Goal: Information Seeking & Learning: Learn about a topic

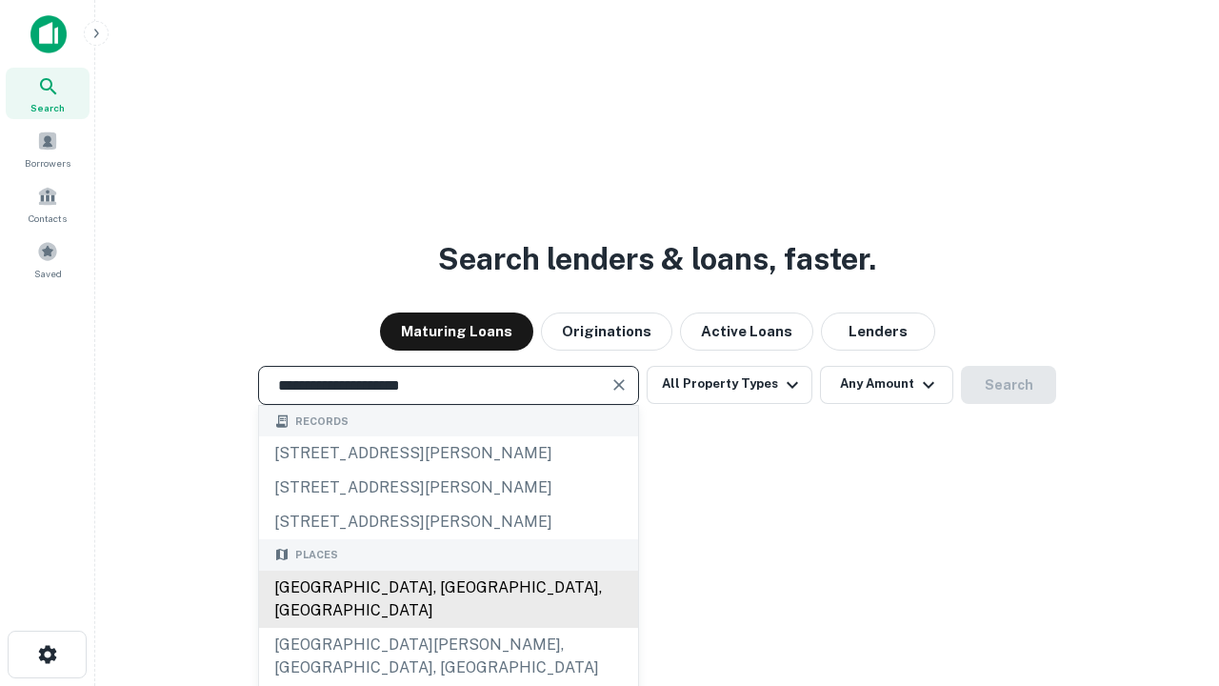
click at [448, 628] on div "[GEOGRAPHIC_DATA], [GEOGRAPHIC_DATA], [GEOGRAPHIC_DATA]" at bounding box center [448, 599] width 379 height 57
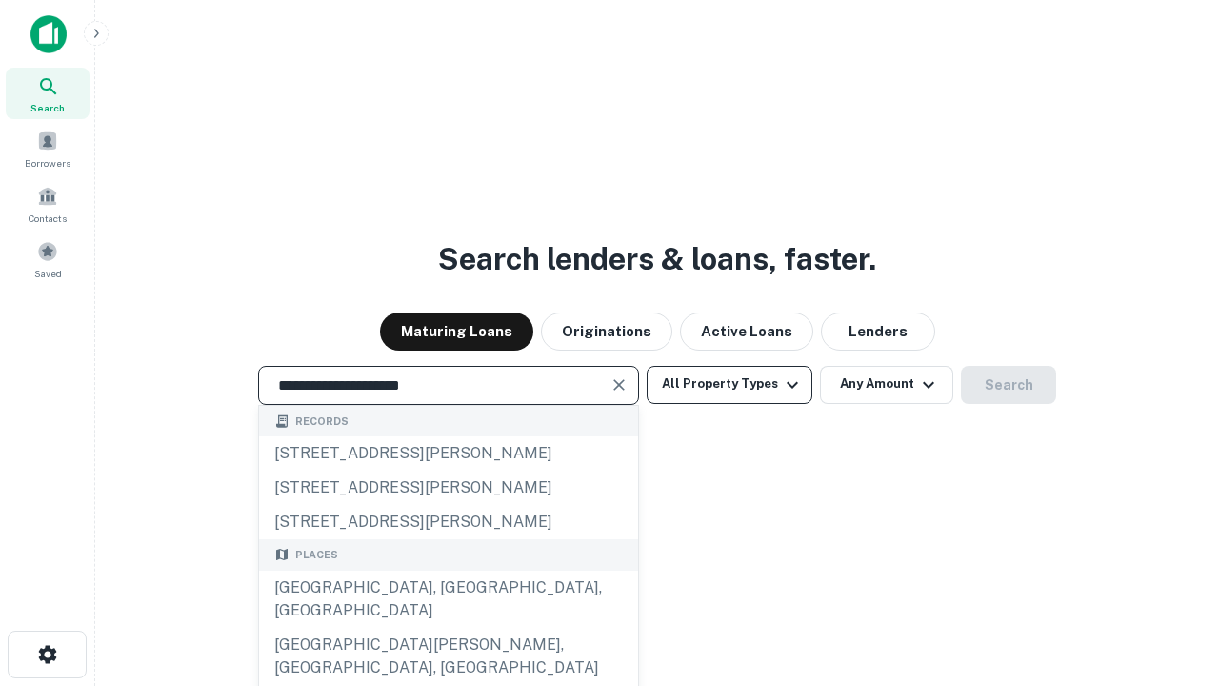
type input "**********"
click at [730, 384] on button "All Property Types" at bounding box center [730, 385] width 166 height 38
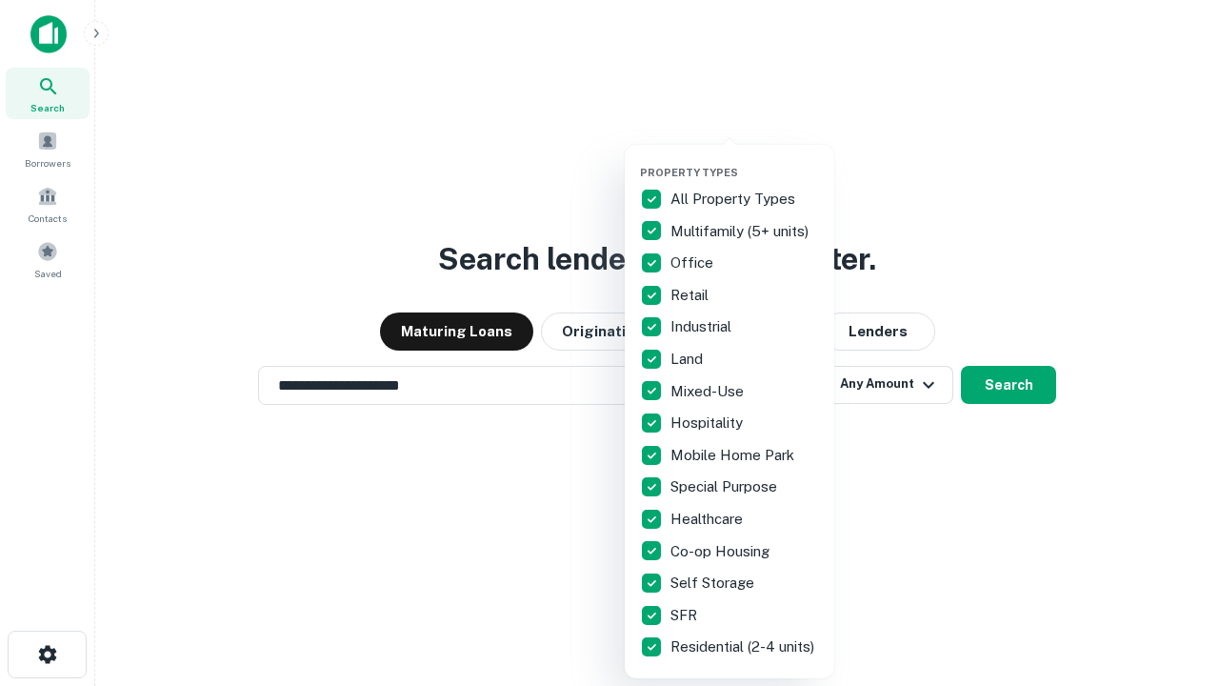
click at [745, 160] on button "button" at bounding box center [745, 160] width 210 height 1
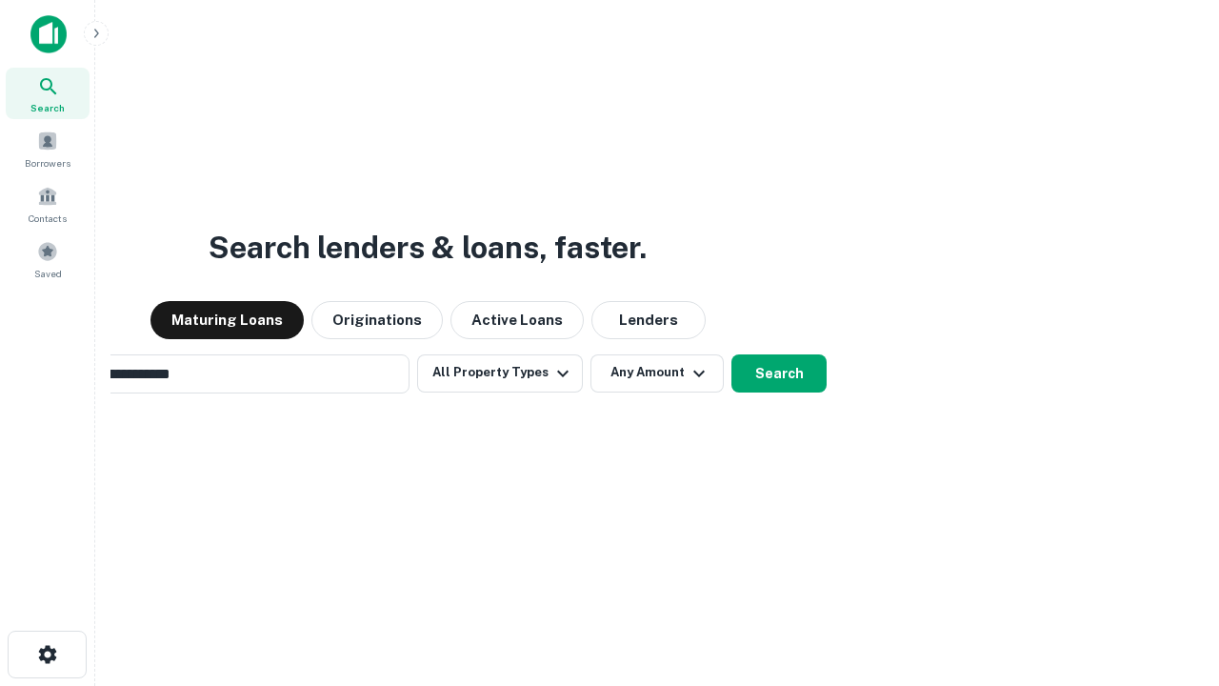
scroll to position [30, 0]
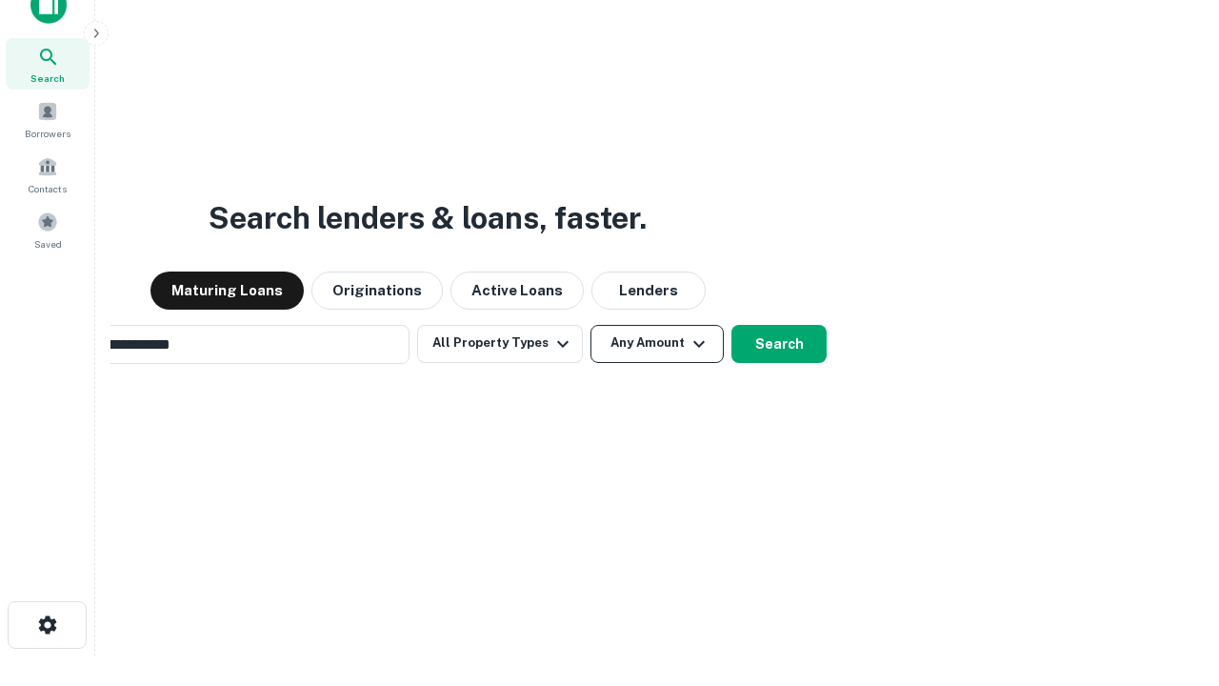
click at [591, 325] on button "Any Amount" at bounding box center [657, 344] width 133 height 38
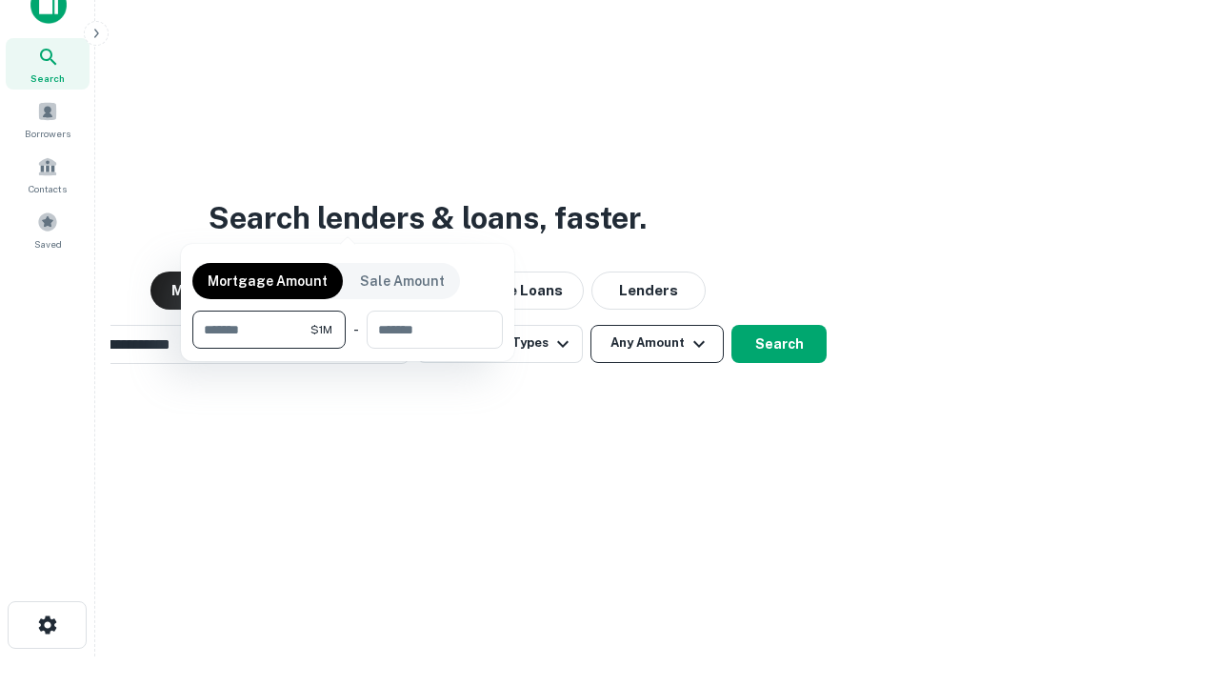
scroll to position [137, 539]
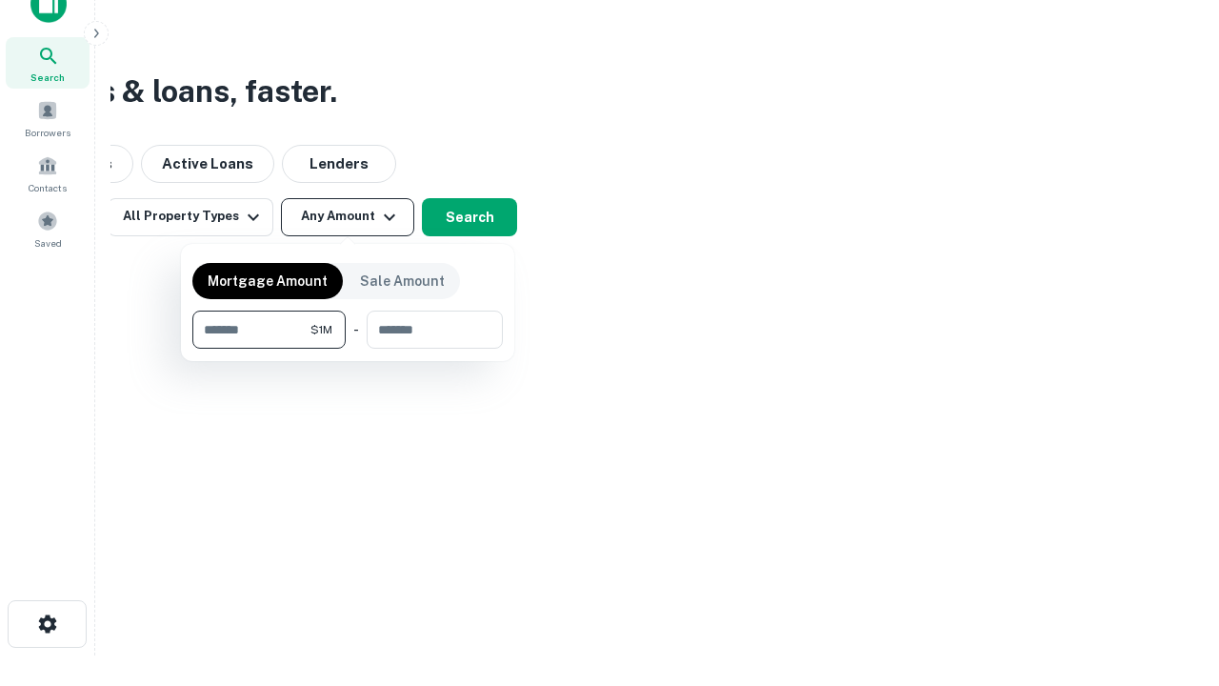
type input "*******"
click at [348, 349] on button "button" at bounding box center [347, 349] width 311 height 1
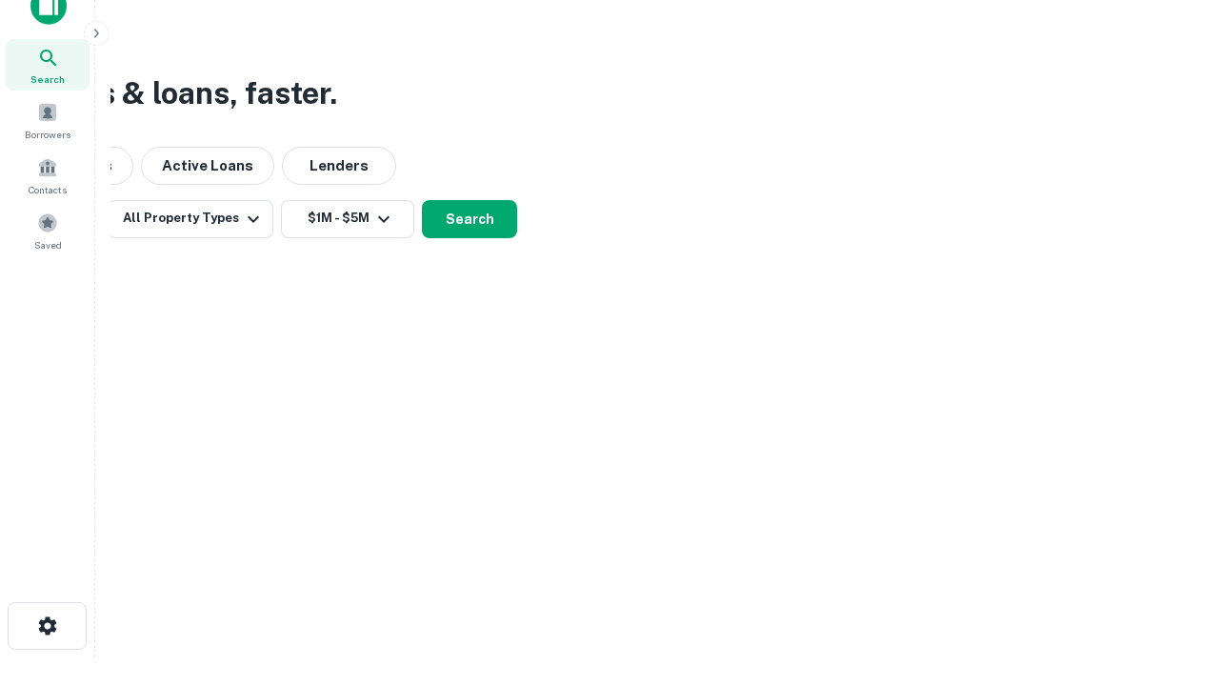
scroll to position [11, 351]
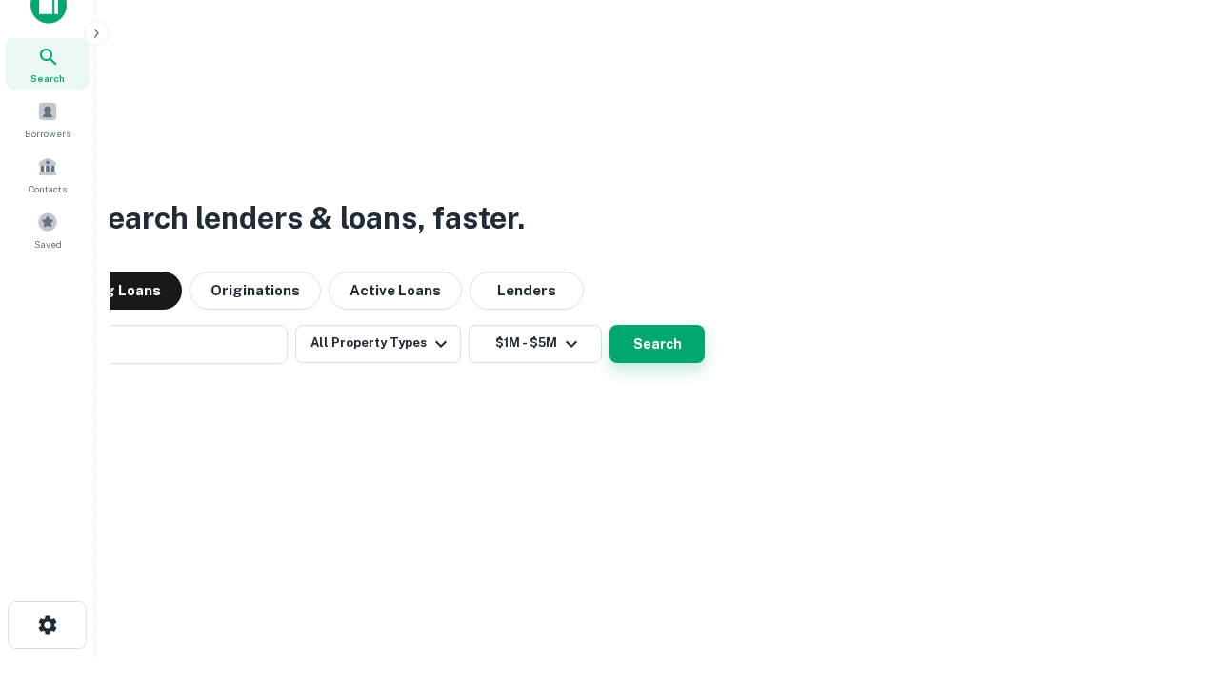
click at [610, 325] on button "Search" at bounding box center [657, 344] width 95 height 38
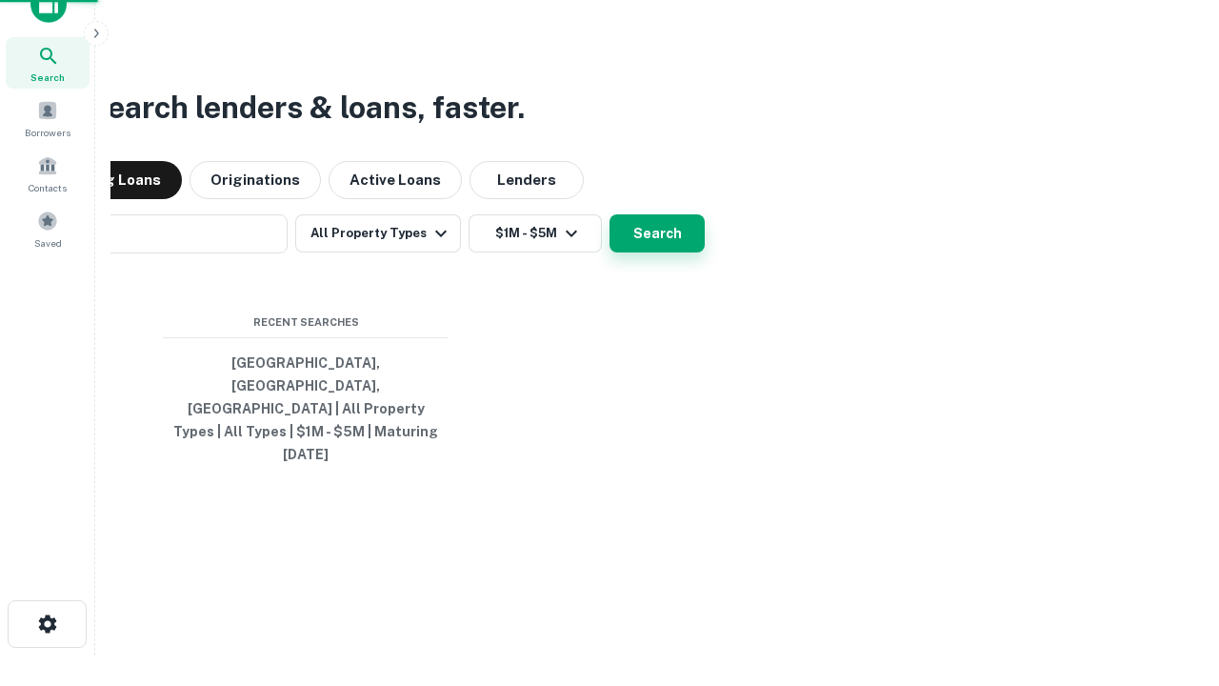
scroll to position [50, 539]
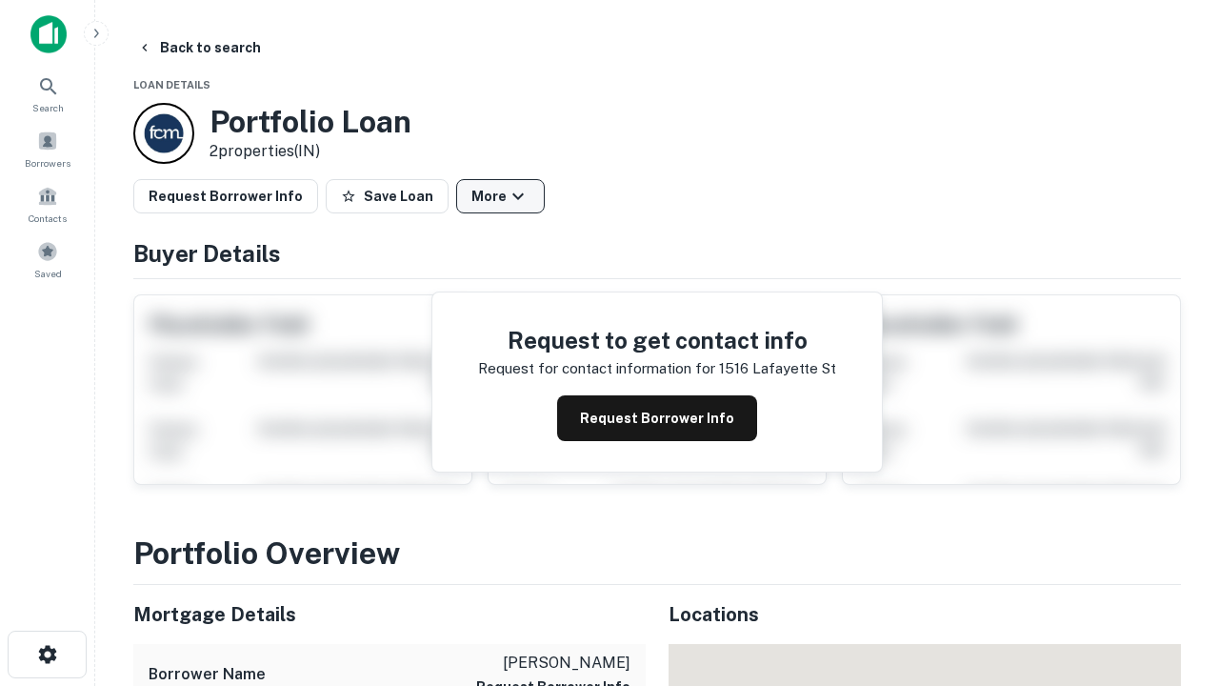
click at [500, 196] on button "More" at bounding box center [500, 196] width 89 height 34
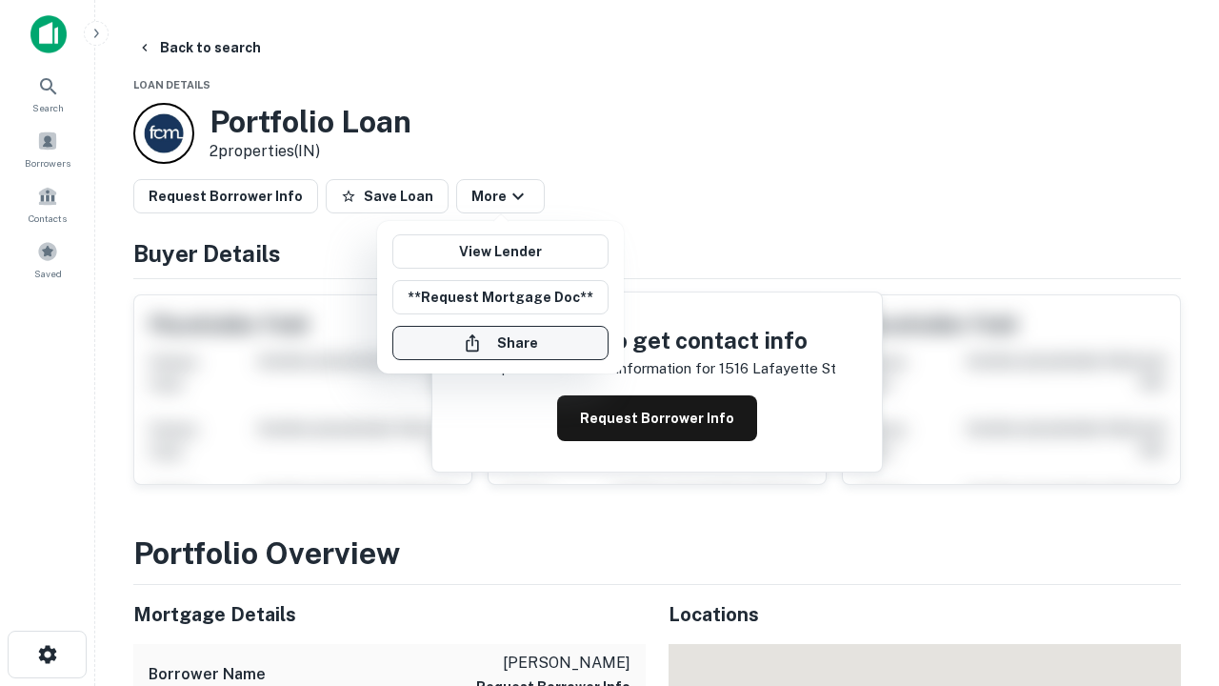
click at [500, 343] on button "Share" at bounding box center [500, 343] width 216 height 34
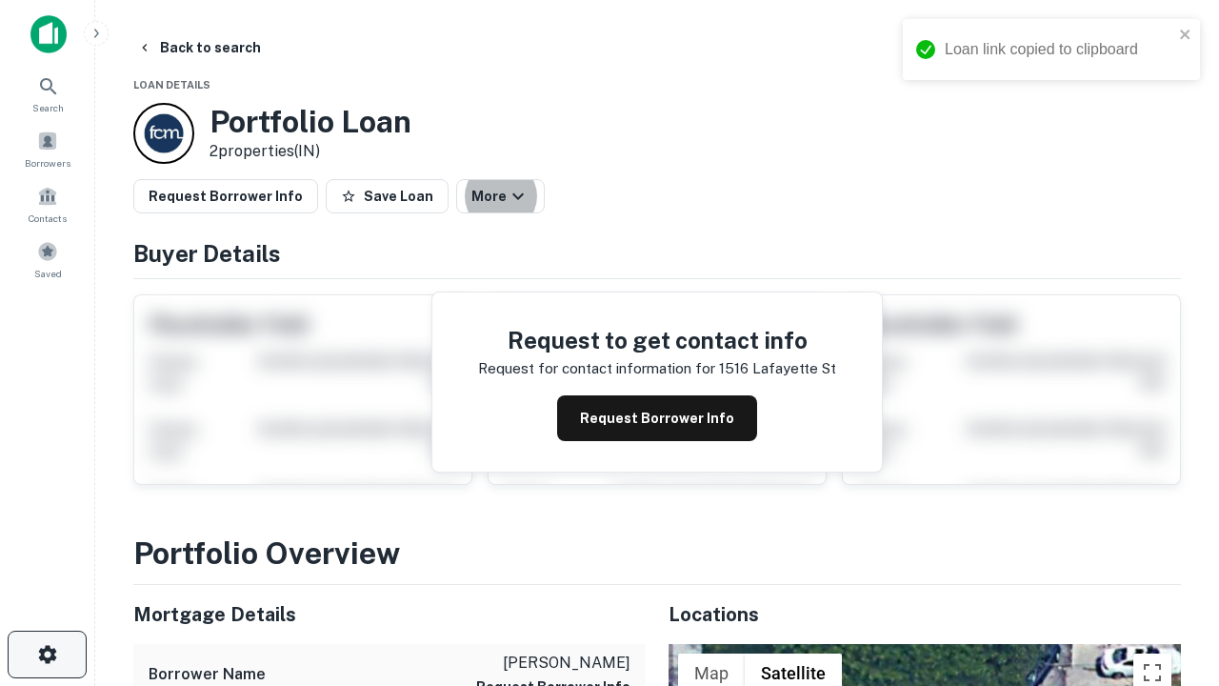
click at [47, 654] on icon "button" at bounding box center [47, 654] width 23 height 23
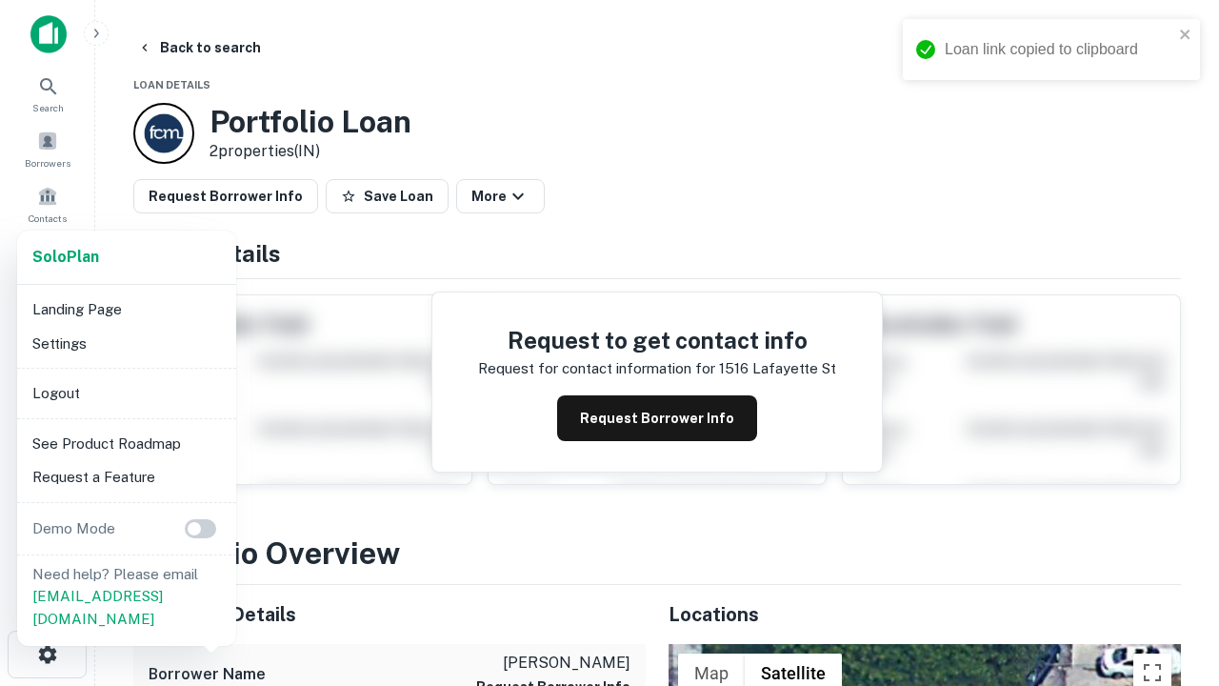
click at [126, 392] on li "Logout" at bounding box center [127, 393] width 204 height 34
